Goal: Use online tool/utility: Use online tool/utility

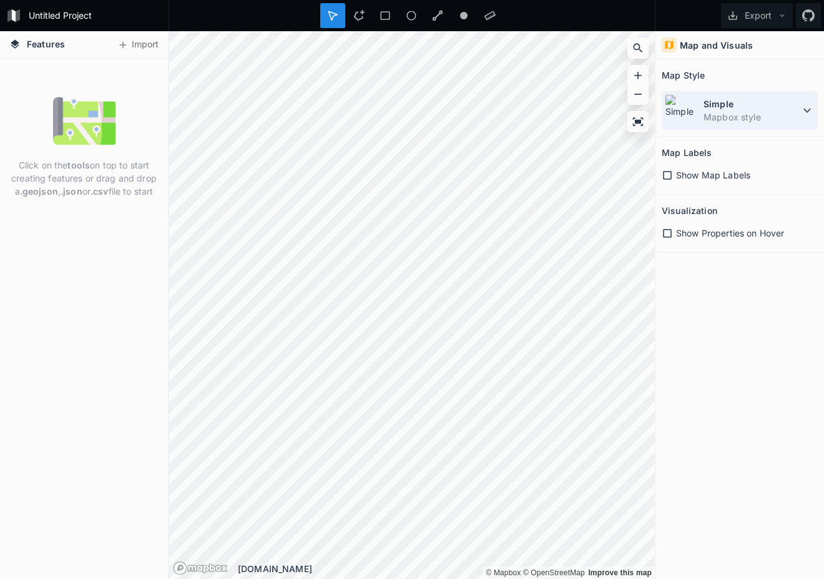
click at [761, 112] on dd "Mapbox style" at bounding box center [751, 116] width 96 height 13
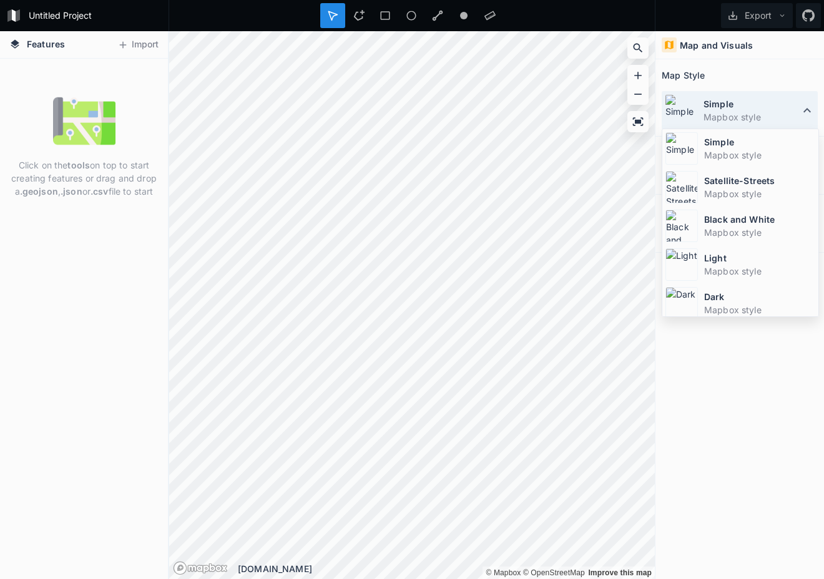
click at [761, 112] on dd "Mapbox style" at bounding box center [751, 116] width 96 height 13
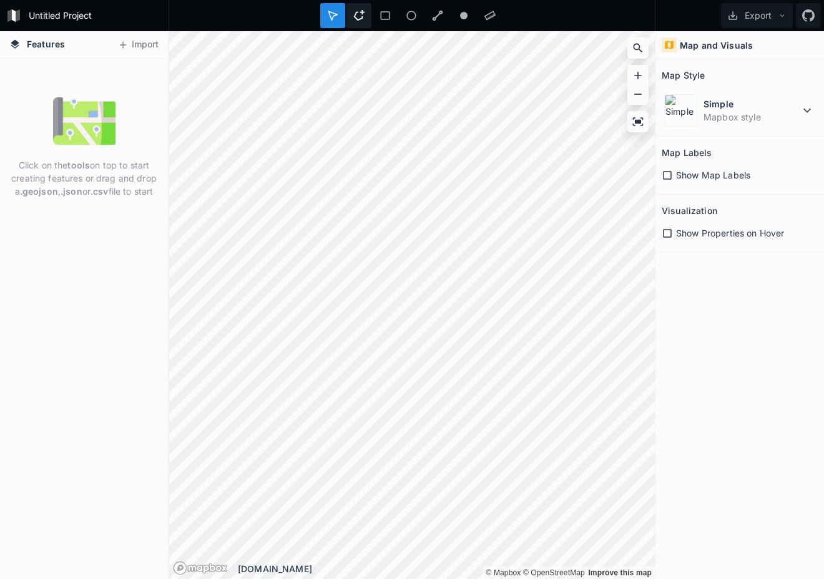
click at [356, 19] on icon at bounding box center [358, 15] width 11 height 11
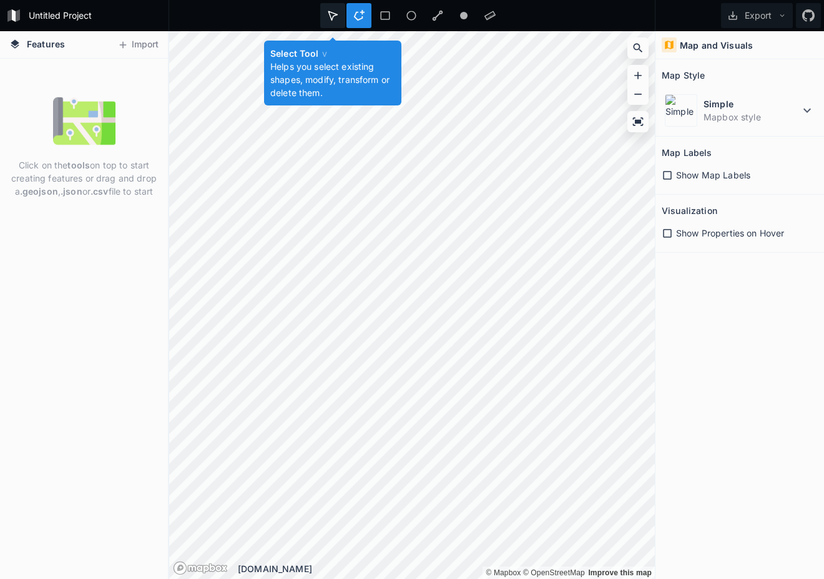
click at [331, 20] on icon at bounding box center [332, 15] width 11 height 11
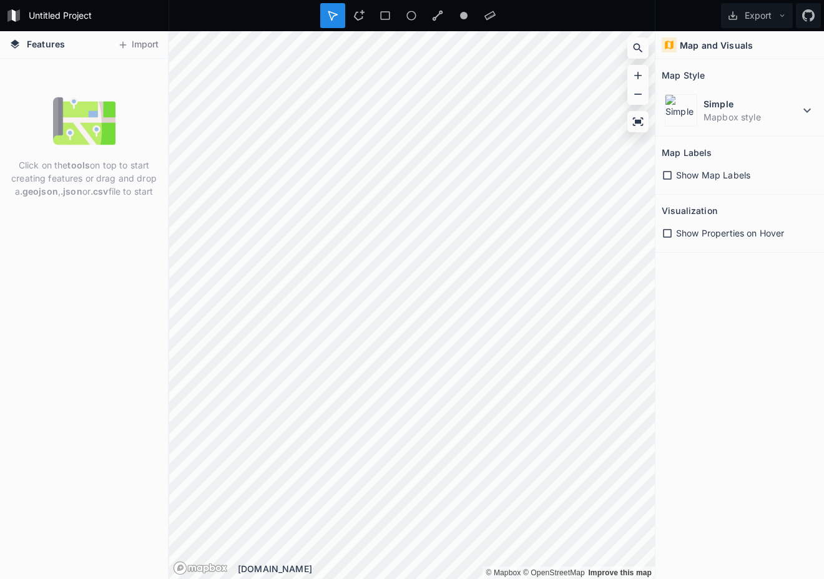
click at [41, 32] on h4 "Features" at bounding box center [37, 44] width 68 height 27
click at [26, 132] on div "Click on the tools on top to start creating features or drag and drop a .geojso…" at bounding box center [84, 147] width 168 height 114
click at [130, 44] on button "Import" at bounding box center [138, 45] width 54 height 20
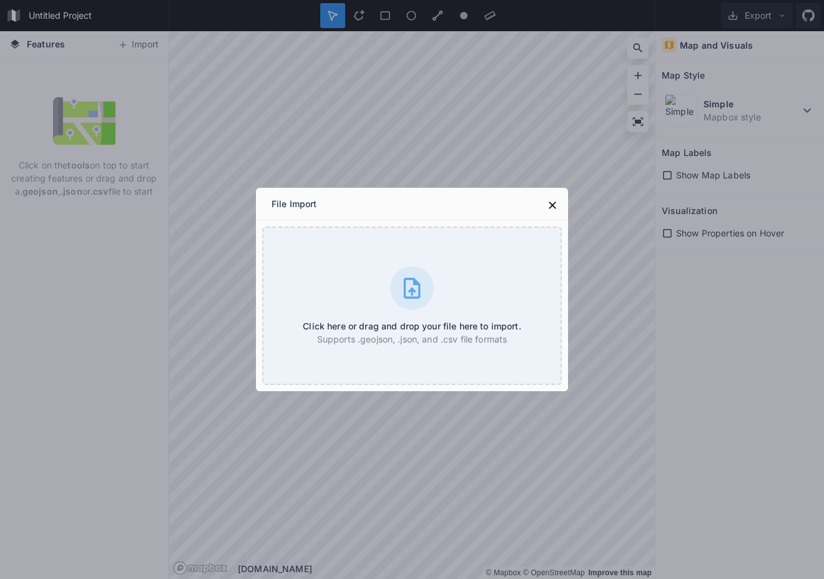
click at [111, 315] on div "File Import Click here or drag and drop your file here to import. Supports .geo…" at bounding box center [412, 289] width 824 height 579
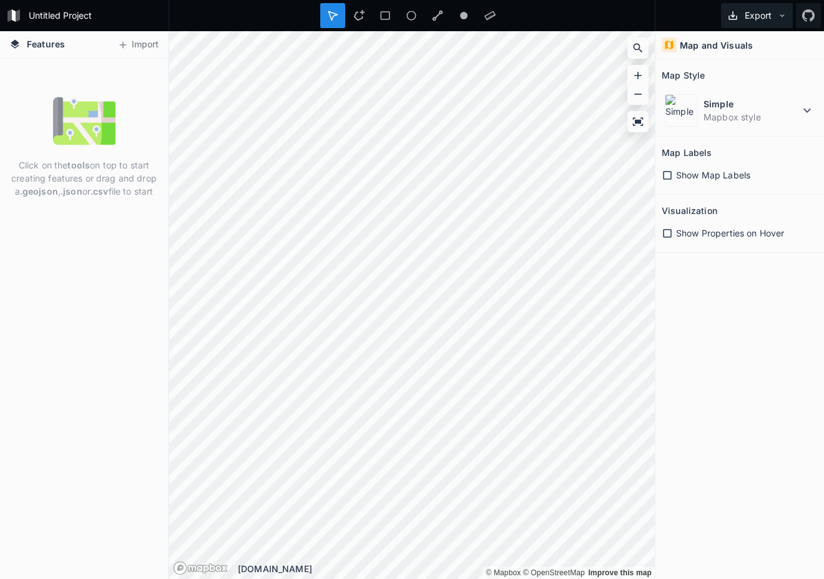
click at [772, 22] on button "Export" at bounding box center [757, 15] width 72 height 25
